Goal: Transaction & Acquisition: Purchase product/service

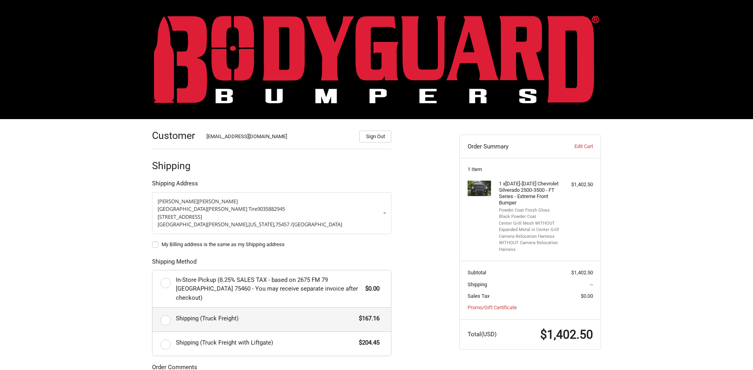
click at [164, 309] on label "Shipping (Truck Freight) $167.16" at bounding box center [271, 320] width 239 height 24
click at [153, 308] on input "Shipping (Truck Freight) $167.16" at bounding box center [152, 308] width 0 height 0
radio input "true"
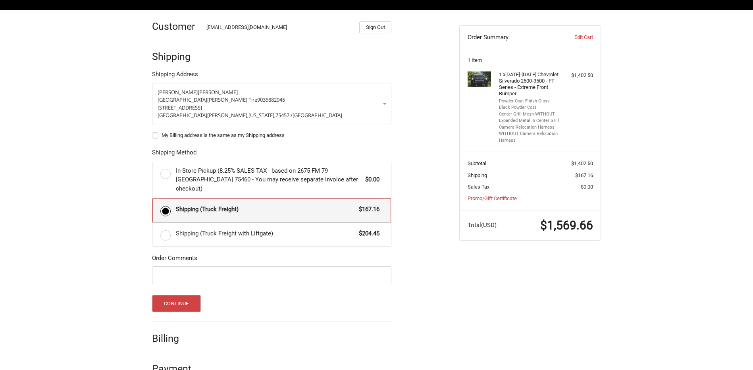
scroll to position [120, 0]
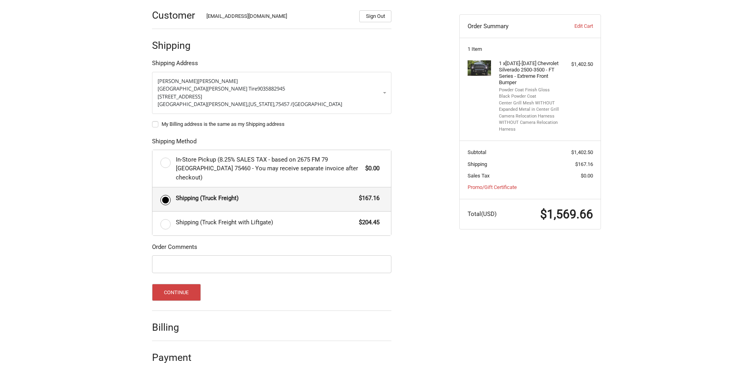
click at [161, 321] on h2 "Billing" at bounding box center [175, 327] width 46 height 12
click at [210, 324] on div at bounding box center [298, 329] width 185 height 10
click at [167, 351] on h2 "Payment" at bounding box center [175, 357] width 46 height 12
click at [175, 284] on button "Continue" at bounding box center [176, 292] width 49 height 17
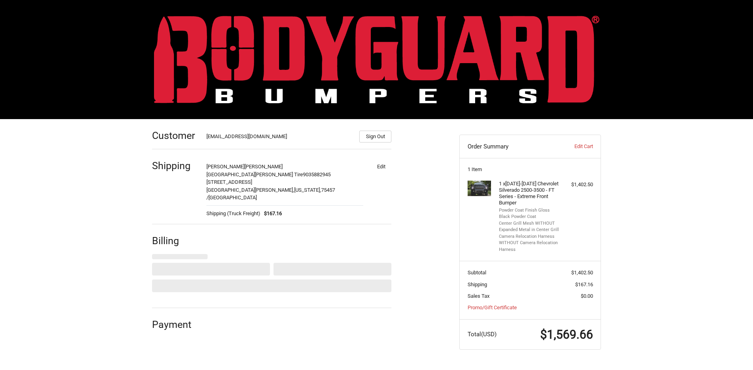
scroll to position [0, 0]
select select "US"
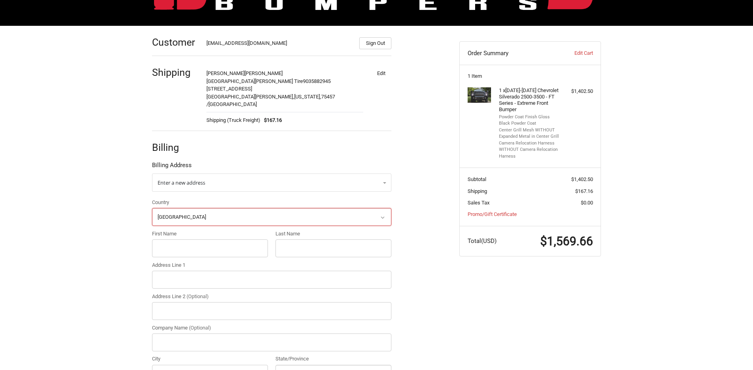
scroll to position [105, 0]
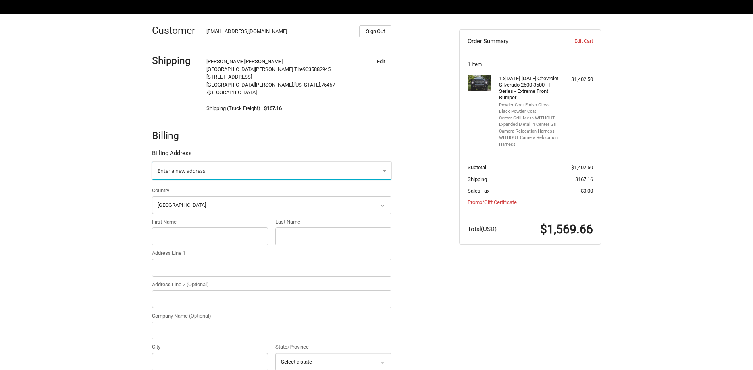
click at [385, 162] on link "Enter a new address" at bounding box center [271, 171] width 239 height 18
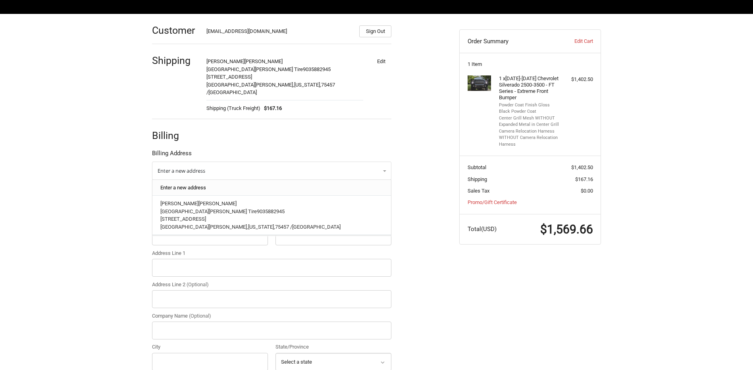
click at [173, 180] on link "Enter a new address" at bounding box center [271, 187] width 231 height 15
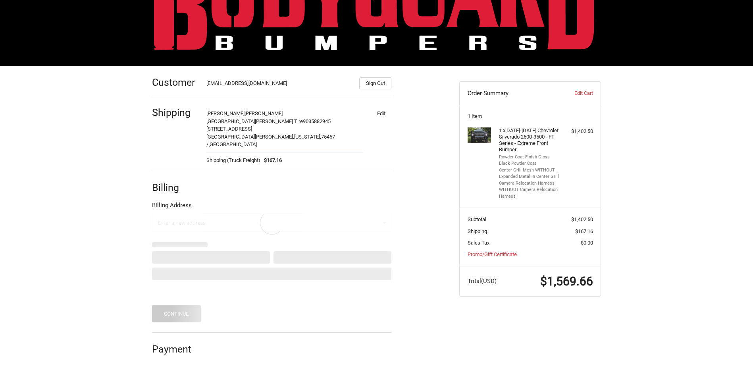
scroll to position [46, 0]
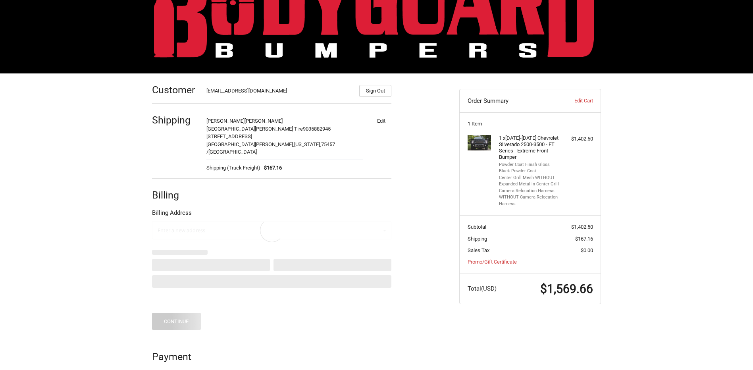
select select "US"
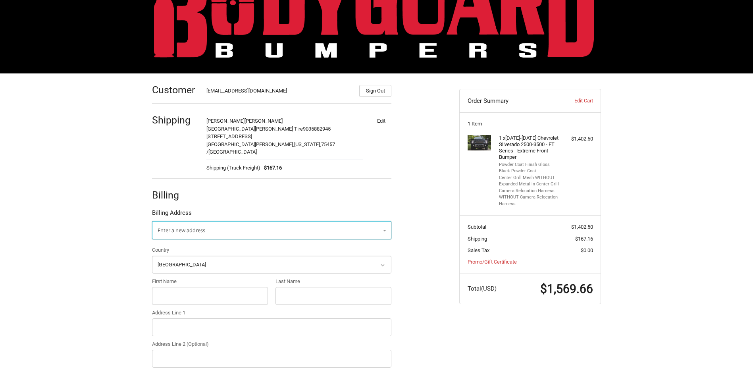
click at [167, 227] on span "Enter a new address" at bounding box center [182, 230] width 48 height 7
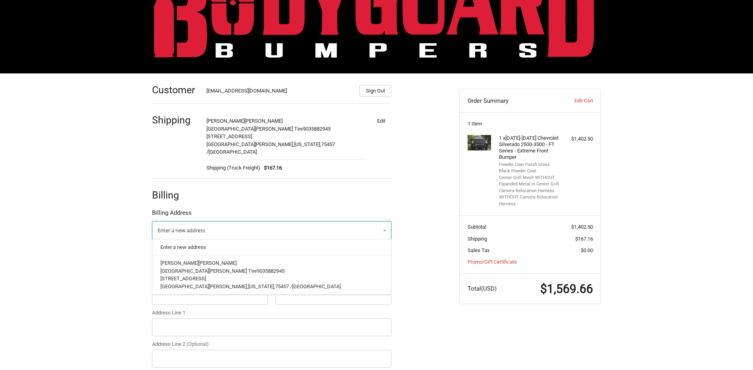
click at [165, 227] on span "Enter a new address" at bounding box center [182, 230] width 48 height 7
click at [164, 287] on input "First Name" at bounding box center [210, 296] width 116 height 18
type input "[PERSON_NAME]"
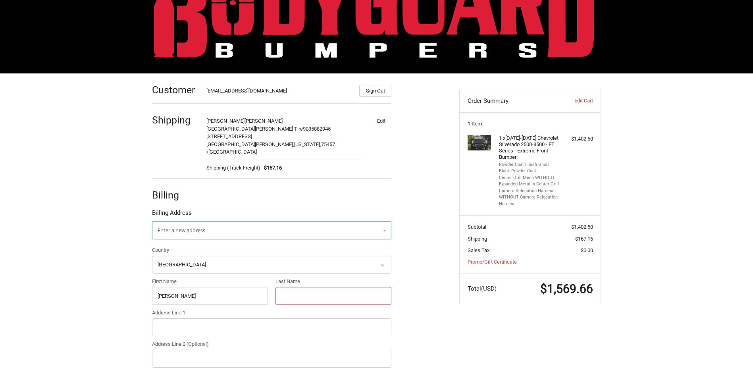
type input "Collvin"
type input "[STREET_ADDRESS][US_STATE]"
type input "Collvins Collision"
type input "[GEOGRAPHIC_DATA][PERSON_NAME]"
select select "[GEOGRAPHIC_DATA]"
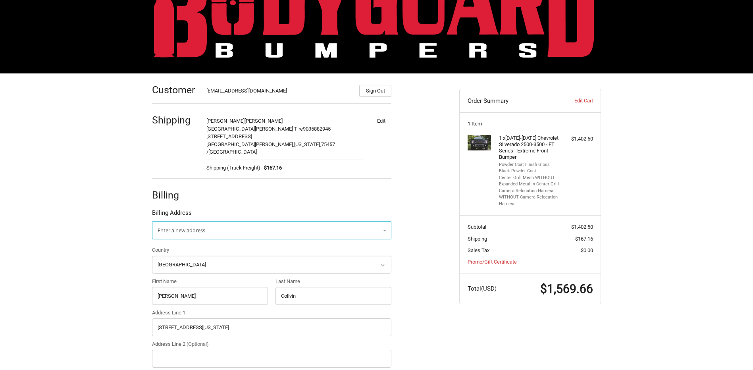
type input "75457"
type input "19035882767"
click at [233, 287] on input "[PERSON_NAME]" at bounding box center [210, 296] width 116 height 18
type input "[PERSON_NAME]"
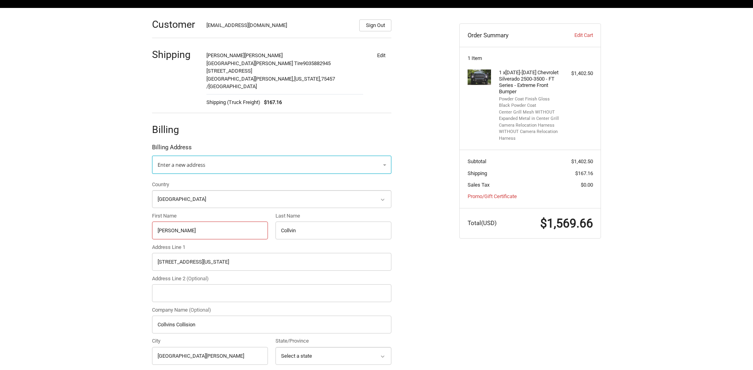
scroll to position [125, 0]
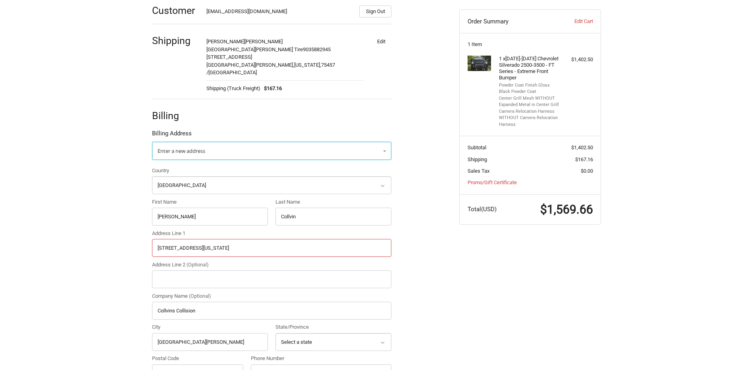
click at [219, 240] on input "[STREET_ADDRESS][US_STATE]" at bounding box center [271, 248] width 239 height 18
click at [419, 254] on ol "Customer [EMAIL_ADDRESS][DOMAIN_NAME] Sign Out Shipping [PERSON_NAME][GEOGRAPHI…" at bounding box center [287, 231] width 270 height 475
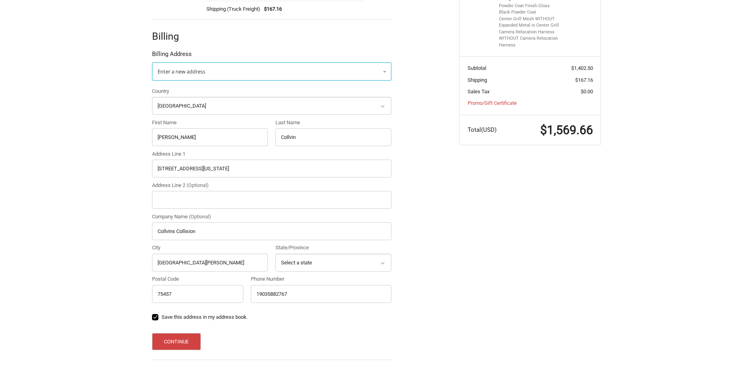
scroll to position [224, 0]
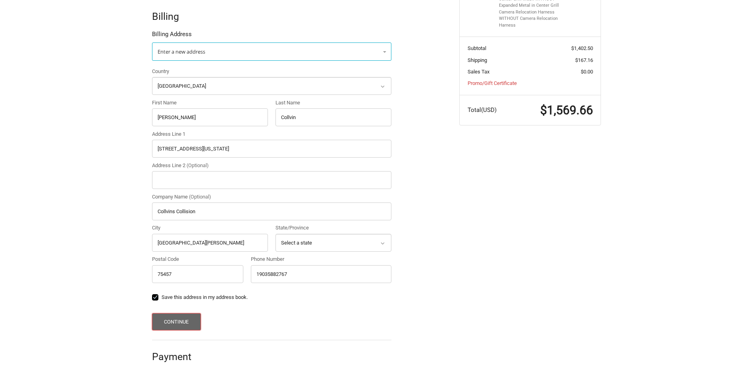
click at [171, 313] on button "Continue" at bounding box center [176, 321] width 49 height 17
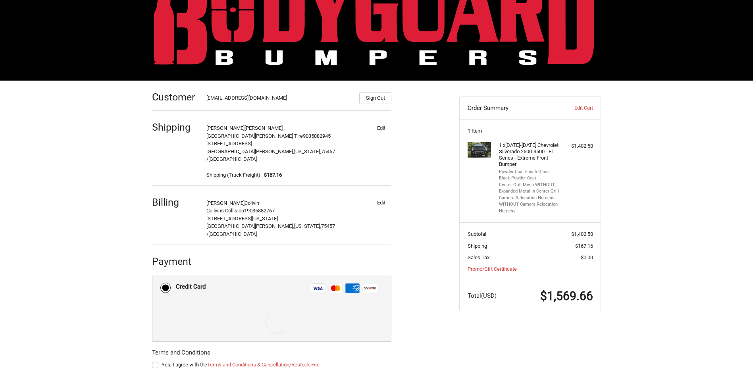
scroll to position [73, 0]
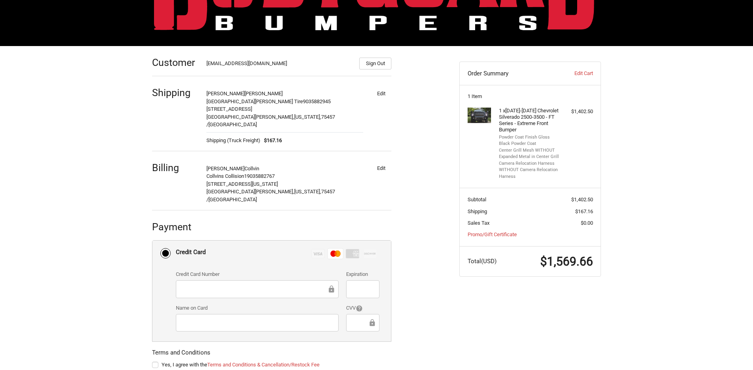
click at [351, 314] on div at bounding box center [362, 323] width 33 height 18
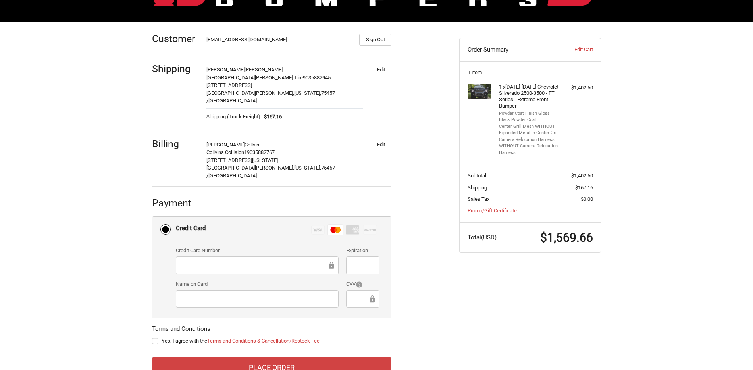
scroll to position [108, 0]
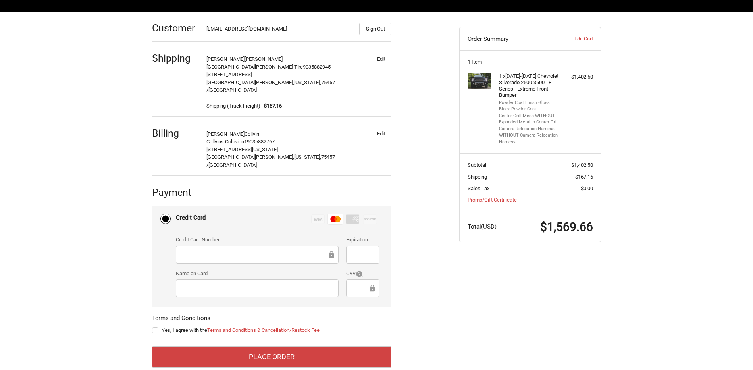
click at [156, 327] on label "Yes, I agree with the Terms and Conditions & Cancellation/Restock Fee" at bounding box center [271, 330] width 239 height 6
click at [152, 326] on input "Yes, I agree with the Terms and Conditions & Cancellation/Restock Fee" at bounding box center [152, 326] width 0 height 0
checkbox input "true"
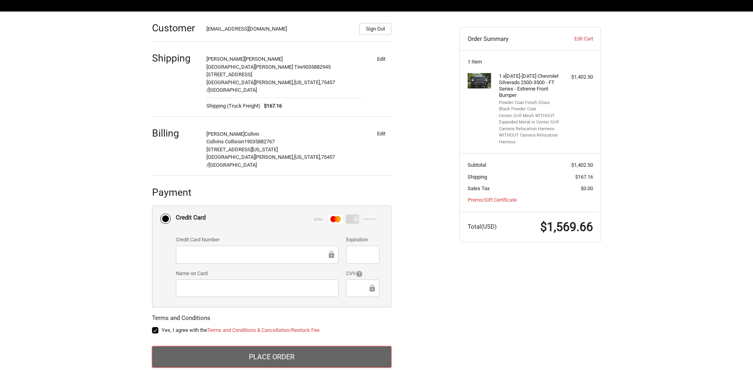
click at [279, 346] on button "Place Order" at bounding box center [271, 356] width 239 height 21
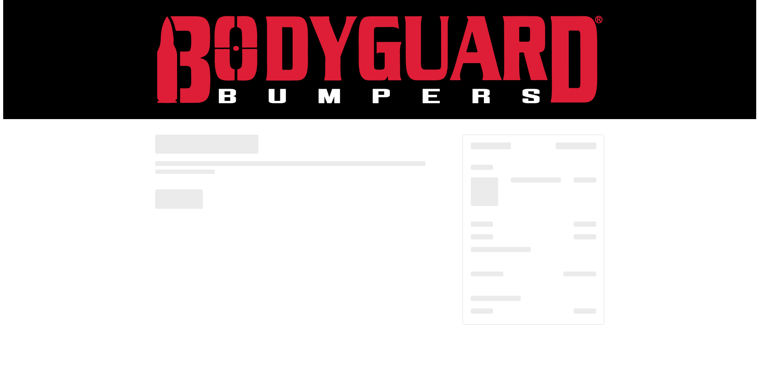
scroll to position [0, 0]
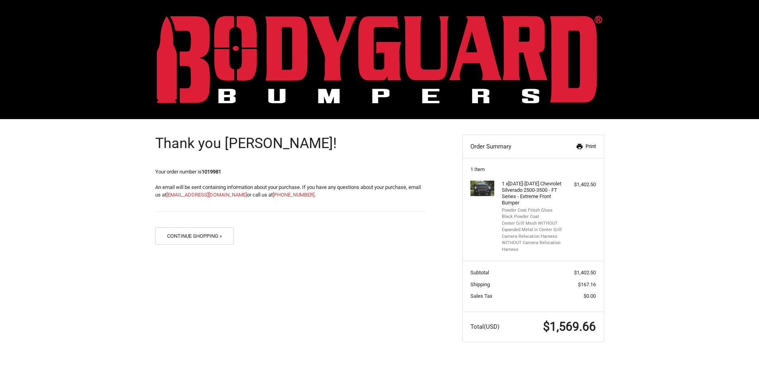
drag, startPoint x: 585, startPoint y: 144, endPoint x: 56, endPoint y: 325, distance: 558.9
click at [585, 144] on link "Print" at bounding box center [575, 146] width 41 height 8
click at [587, 144] on link "Print" at bounding box center [575, 146] width 41 height 8
